Goal: Task Accomplishment & Management: Use online tool/utility

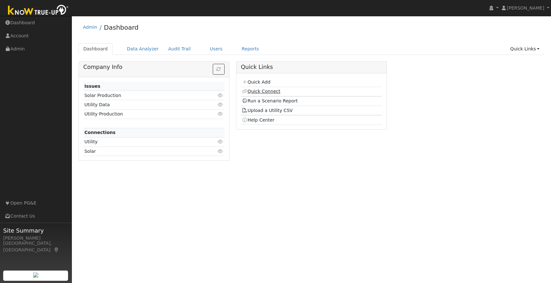
click at [261, 93] on link "Quick Connect" at bounding box center [261, 91] width 38 height 5
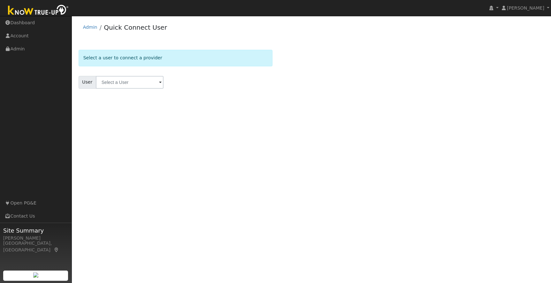
drag, startPoint x: 0, startPoint y: 0, endPoint x: 106, endPoint y: 80, distance: 132.4
click at [106, 80] on input "text" at bounding box center [130, 82] width 68 height 13
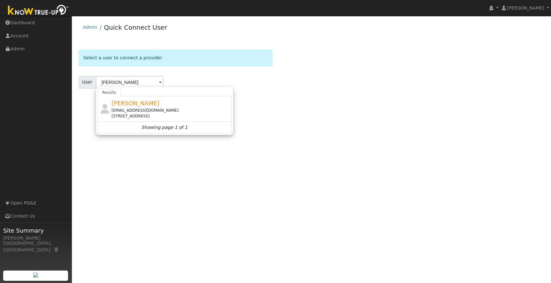
click at [133, 110] on div "[EMAIL_ADDRESS][DOMAIN_NAME]" at bounding box center [170, 111] width 118 height 6
type input "[PERSON_NAME]"
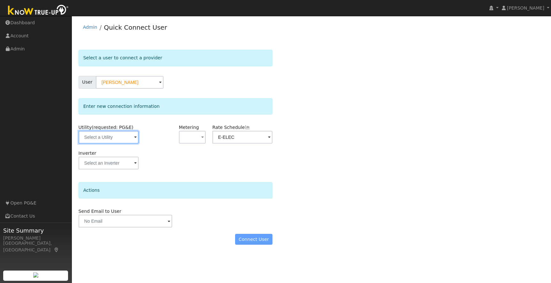
click at [116, 139] on input "text" at bounding box center [109, 137] width 60 height 13
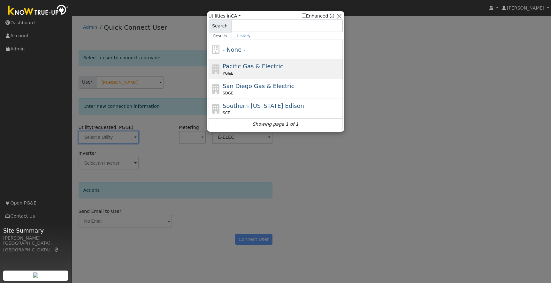
click at [316, 69] on div "Pacific Gas & Electric PG&E" at bounding box center [282, 69] width 118 height 14
type input "PG&E"
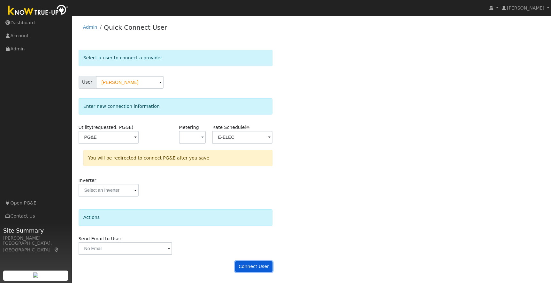
click at [247, 268] on button "Connect User" at bounding box center [254, 267] width 38 height 11
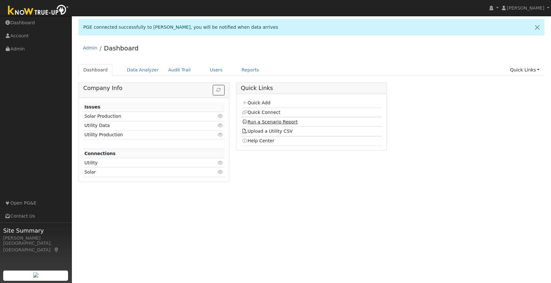
click at [262, 121] on link "Run a Scenario Report" at bounding box center [270, 121] width 56 height 5
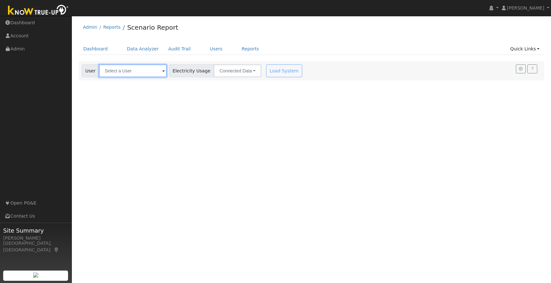
click at [114, 71] on input "text" at bounding box center [133, 70] width 68 height 13
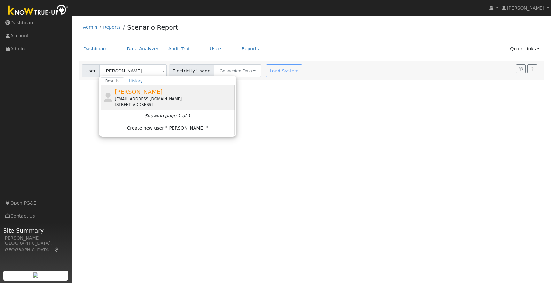
click at [147, 100] on div "[EMAIL_ADDRESS][DOMAIN_NAME]" at bounding box center [174, 99] width 118 height 6
type input "Lydia Osias"
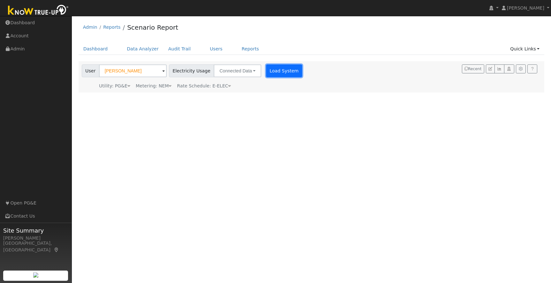
click at [266, 71] on button "Load System" at bounding box center [284, 70] width 36 height 13
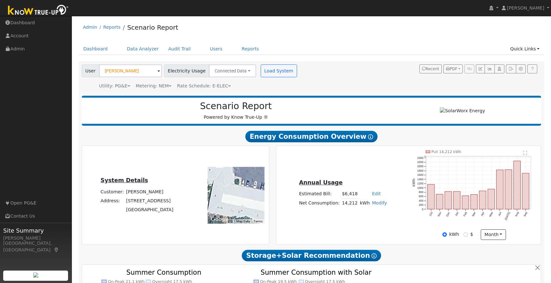
scroll to position [2, 0]
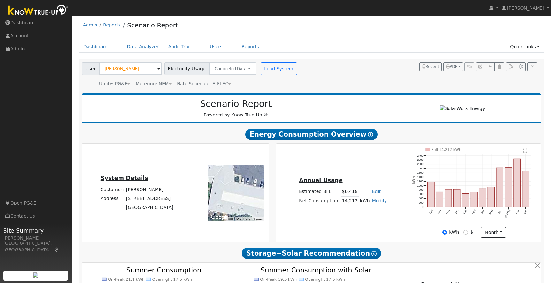
click at [406, 219] on div "Annual Usage Estimated Bill: $6,418 Edit Estimated Bill $ Annual Net Consumptio…" at bounding box center [408, 193] width 262 height 90
click at [389, 44] on ul "Dashboard Data Analyzer Audit Trail Users Reports Quick Links Quick Add Quick C…" at bounding box center [312, 47] width 466 height 12
